Goal: Task Accomplishment & Management: Complete application form

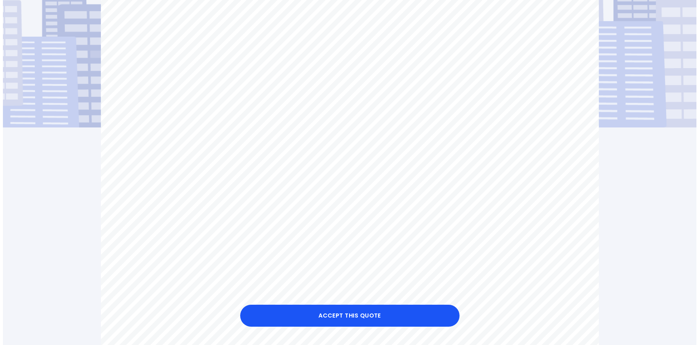
scroll to position [183, 0]
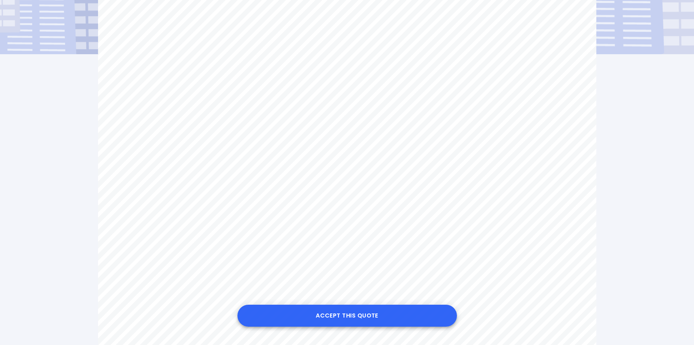
click at [354, 316] on button "Accept this Quote" at bounding box center [346, 315] width 219 height 22
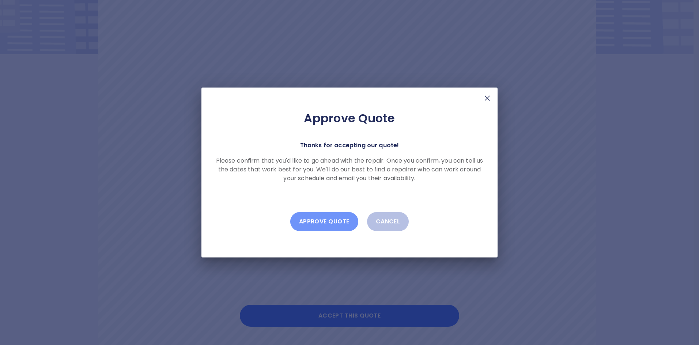
click at [341, 219] on button "Approve Quote" at bounding box center [324, 221] width 68 height 19
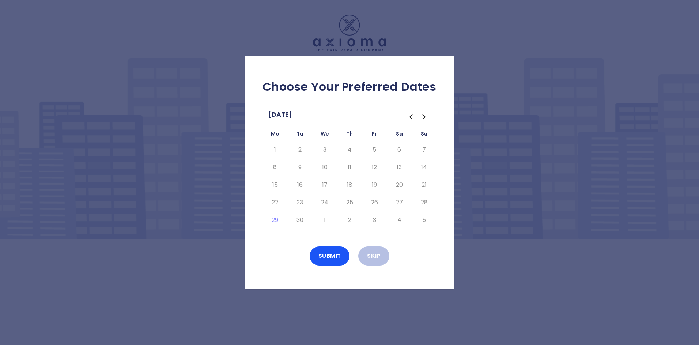
click at [428, 114] on icon "Go to the Next Month" at bounding box center [424, 116] width 9 height 9
click at [375, 168] on button "10" at bounding box center [374, 167] width 13 height 12
click at [276, 219] on button "27" at bounding box center [274, 220] width 13 height 12
click at [330, 253] on button "Submit" at bounding box center [330, 255] width 40 height 19
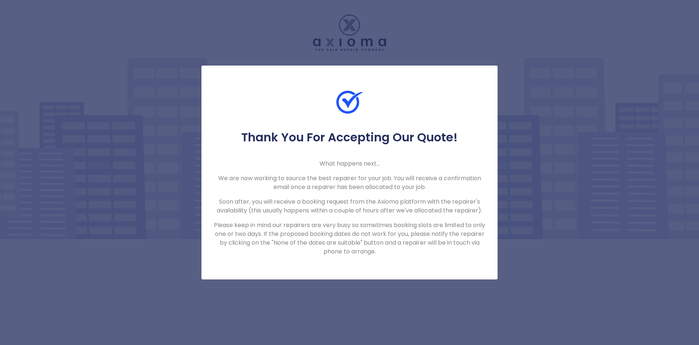
click at [245, 296] on div "Thank You For Accepting Our Quote! What happens next... We are now working to s…" at bounding box center [349, 172] width 699 height 345
